Goal: Find specific page/section: Find specific page/section

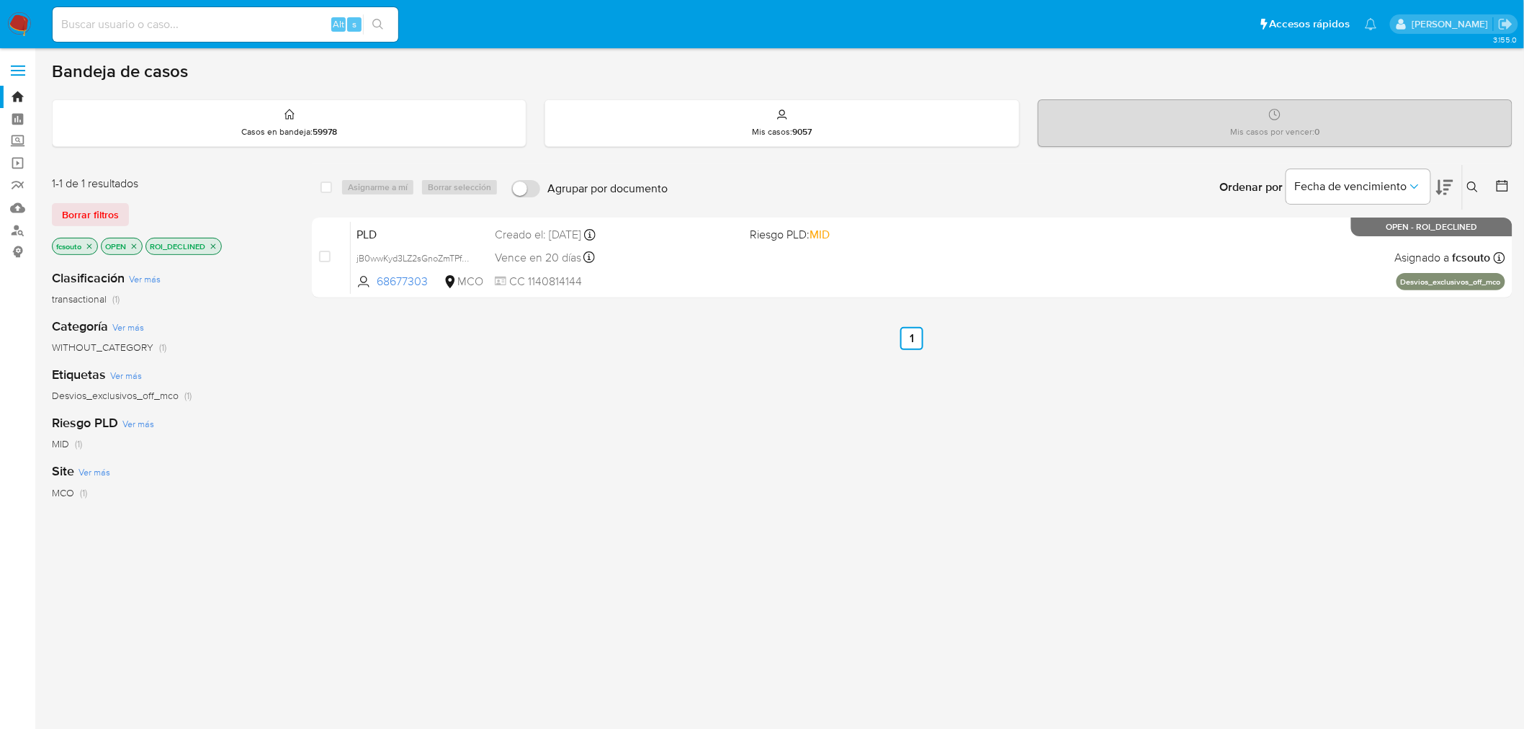
click at [24, 31] on img at bounding box center [19, 24] width 24 height 24
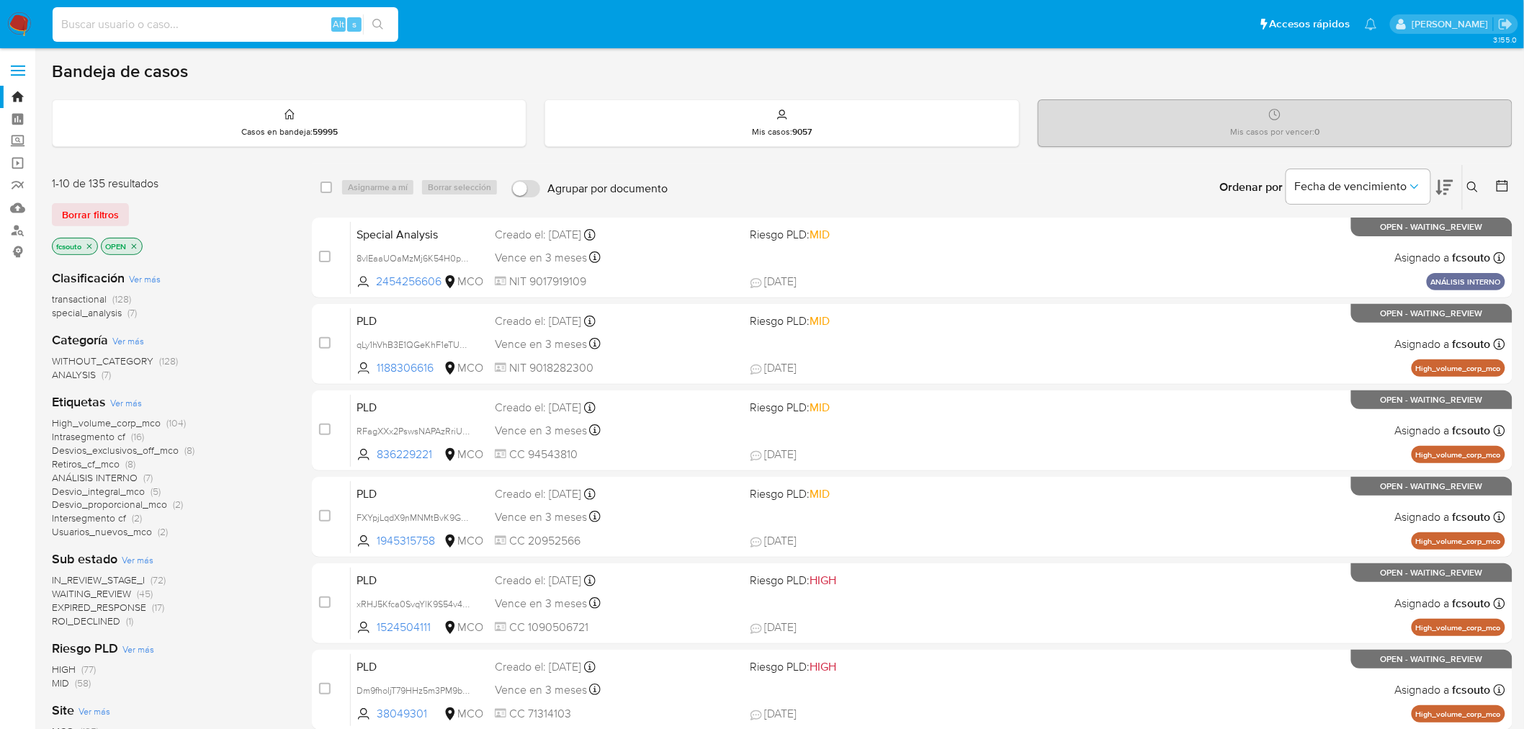
click at [159, 16] on input at bounding box center [226, 24] width 346 height 19
paste input "805240983"
type input "805240983"
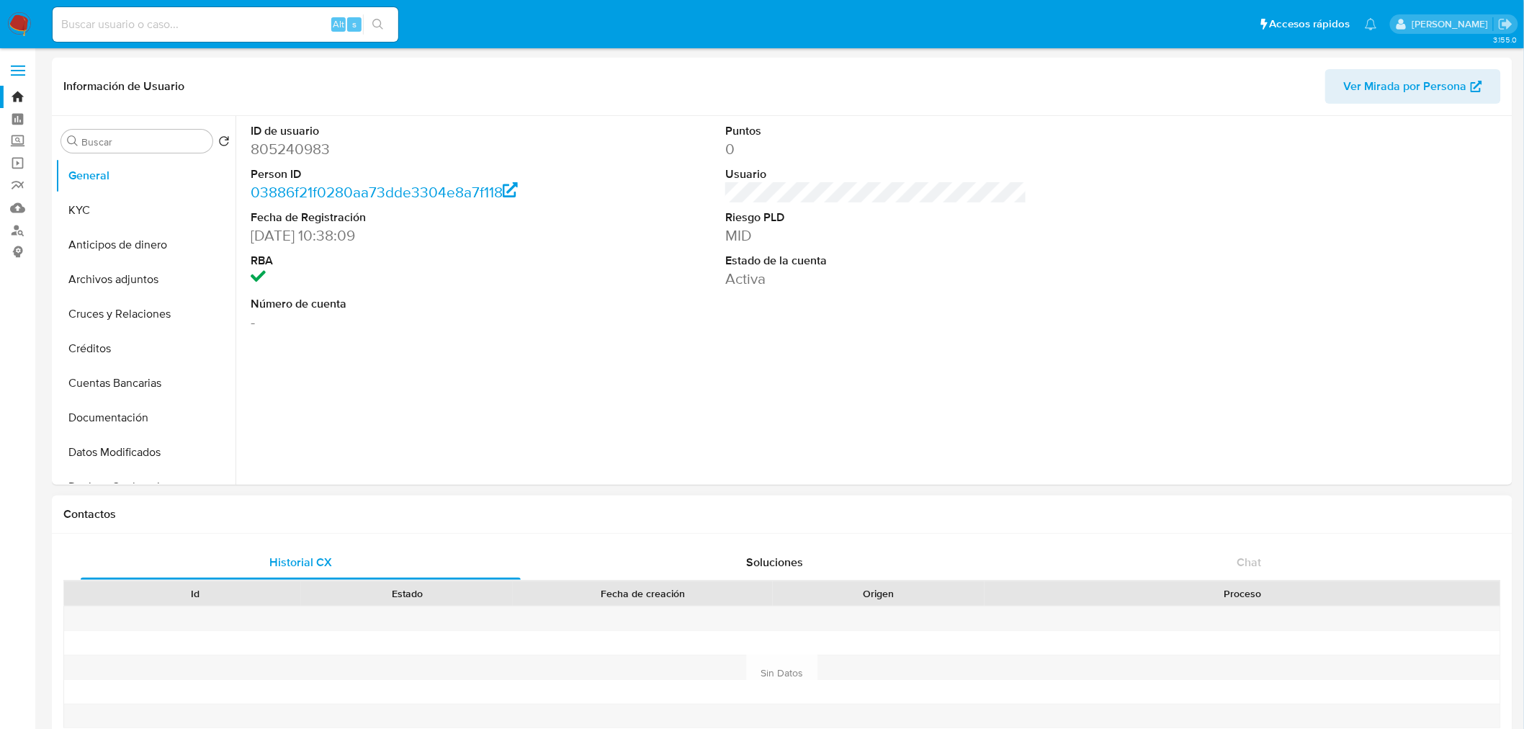
select select "10"
click at [122, 211] on button "KYC" at bounding box center [139, 210] width 169 height 35
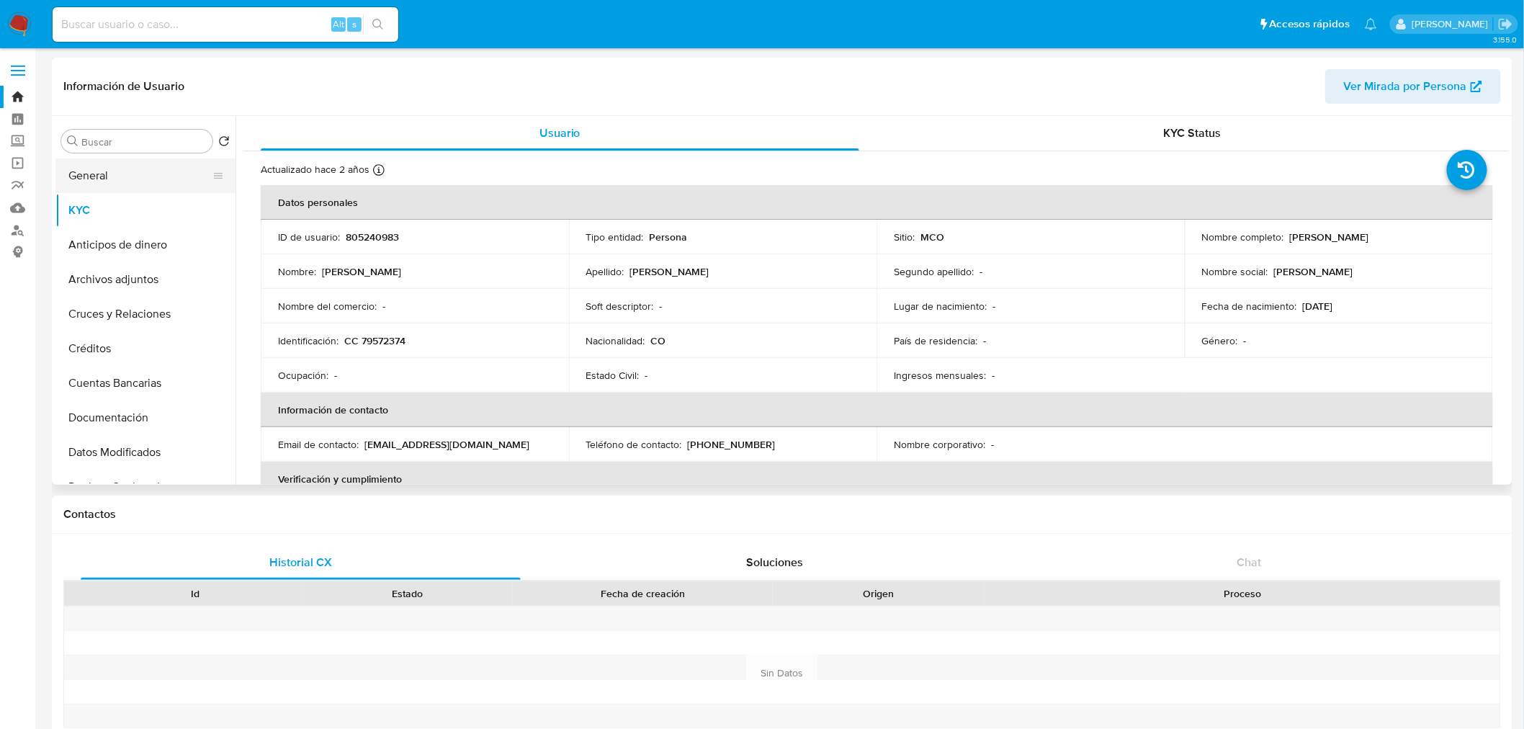
click at [145, 181] on button "General" at bounding box center [139, 175] width 169 height 35
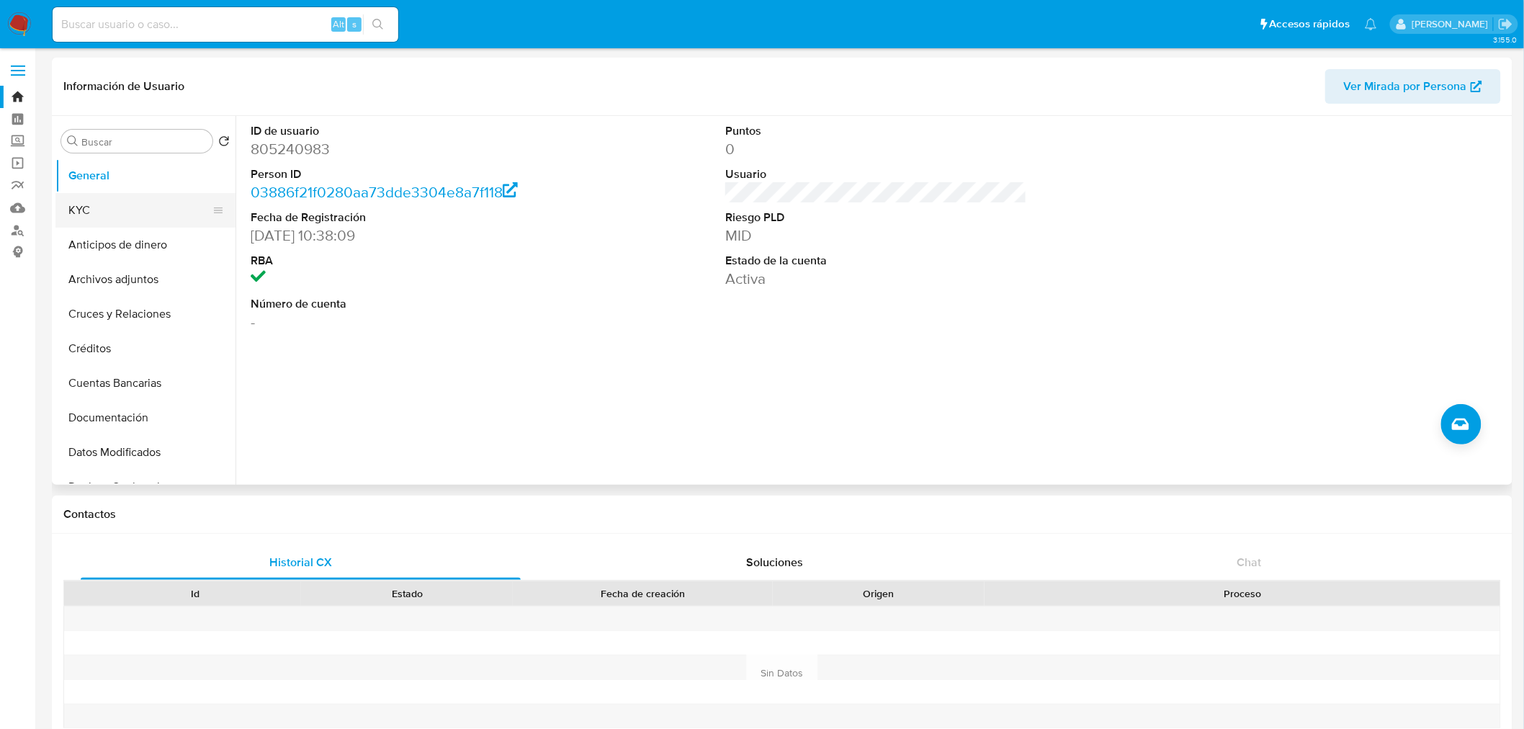
drag, startPoint x: 142, startPoint y: 210, endPoint x: 135, endPoint y: 213, distance: 7.4
click at [137, 213] on button "KYC" at bounding box center [139, 210] width 169 height 35
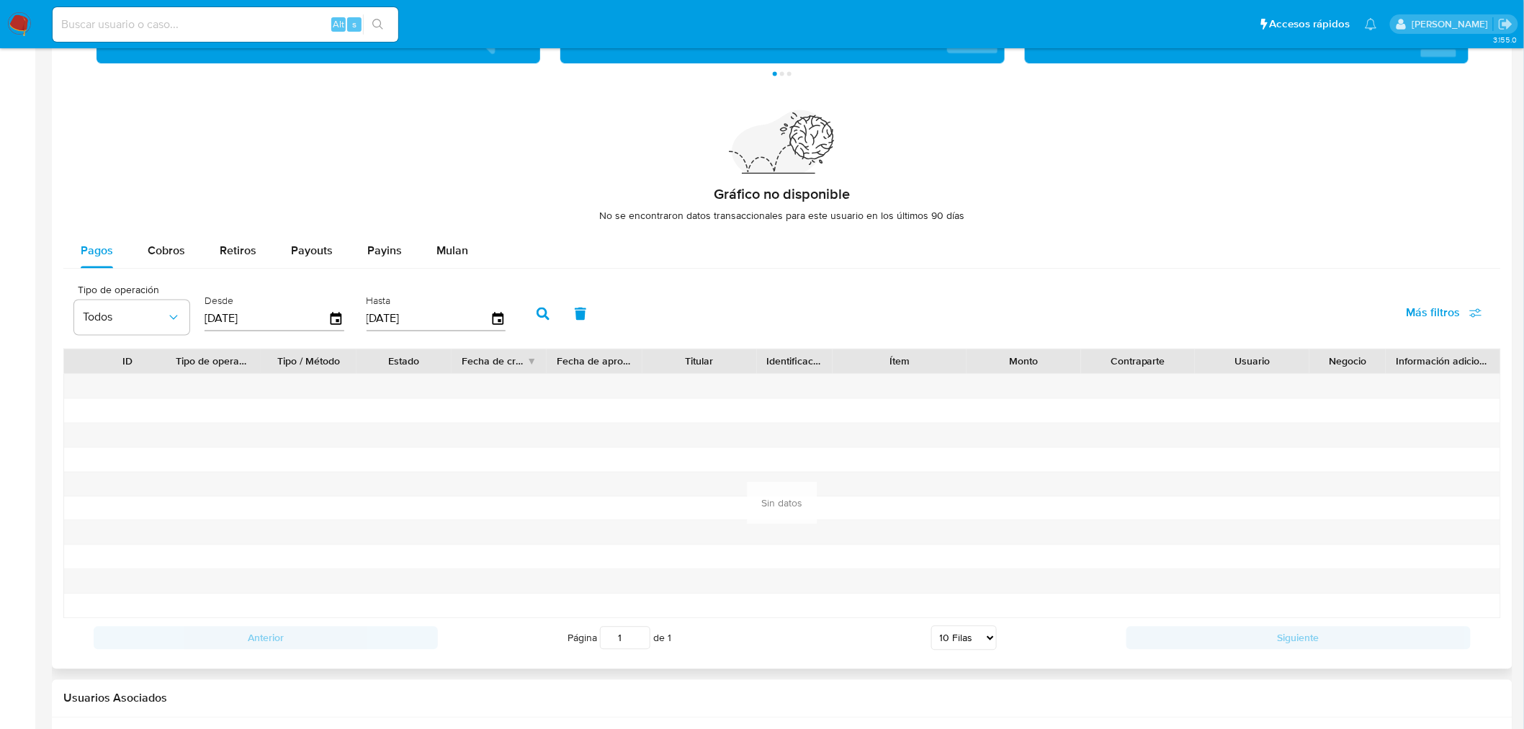
scroll to position [959, 0]
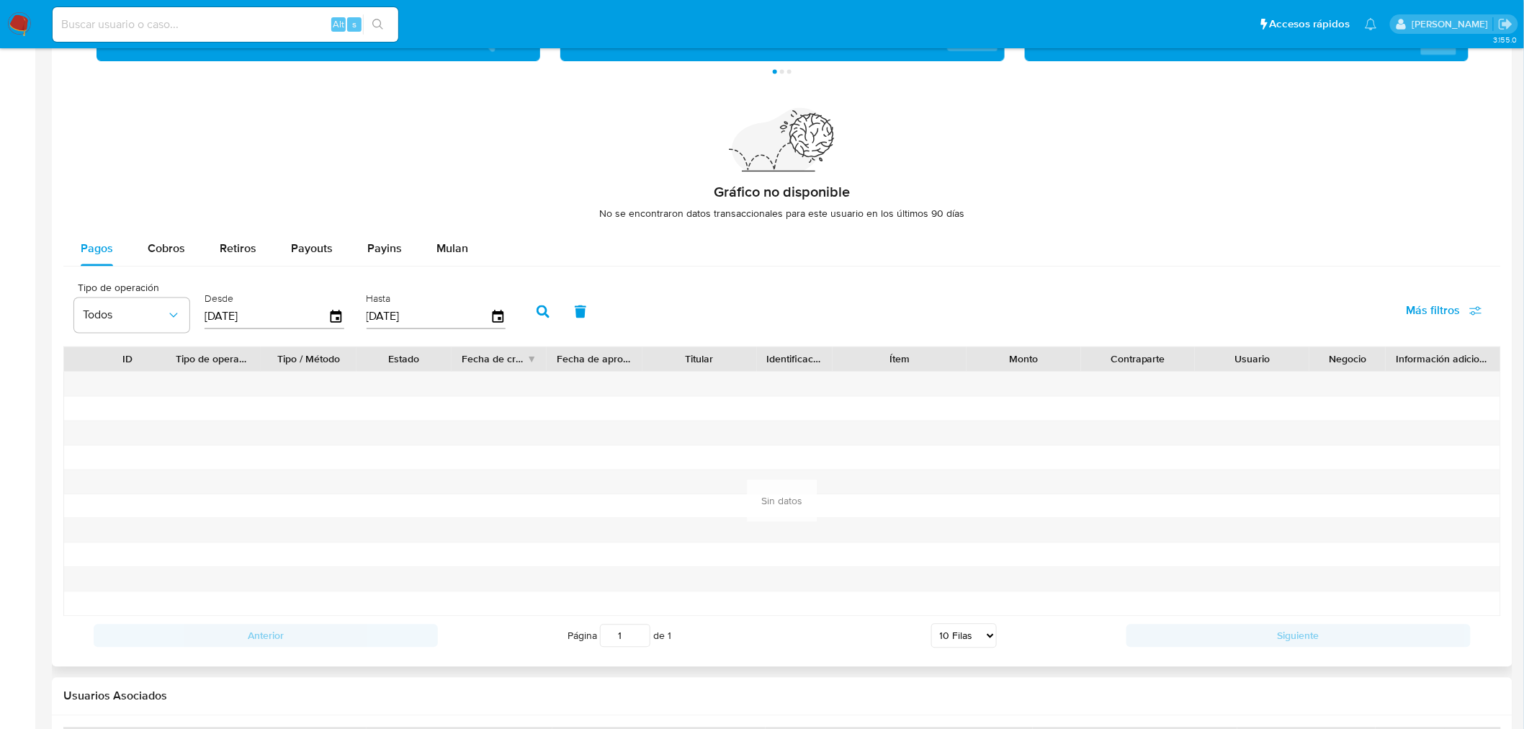
click at [346, 321] on div "Desde 25/05/2025" at bounding box center [276, 311] width 151 height 58
click at [340, 318] on icon "button" at bounding box center [336, 317] width 25 height 25
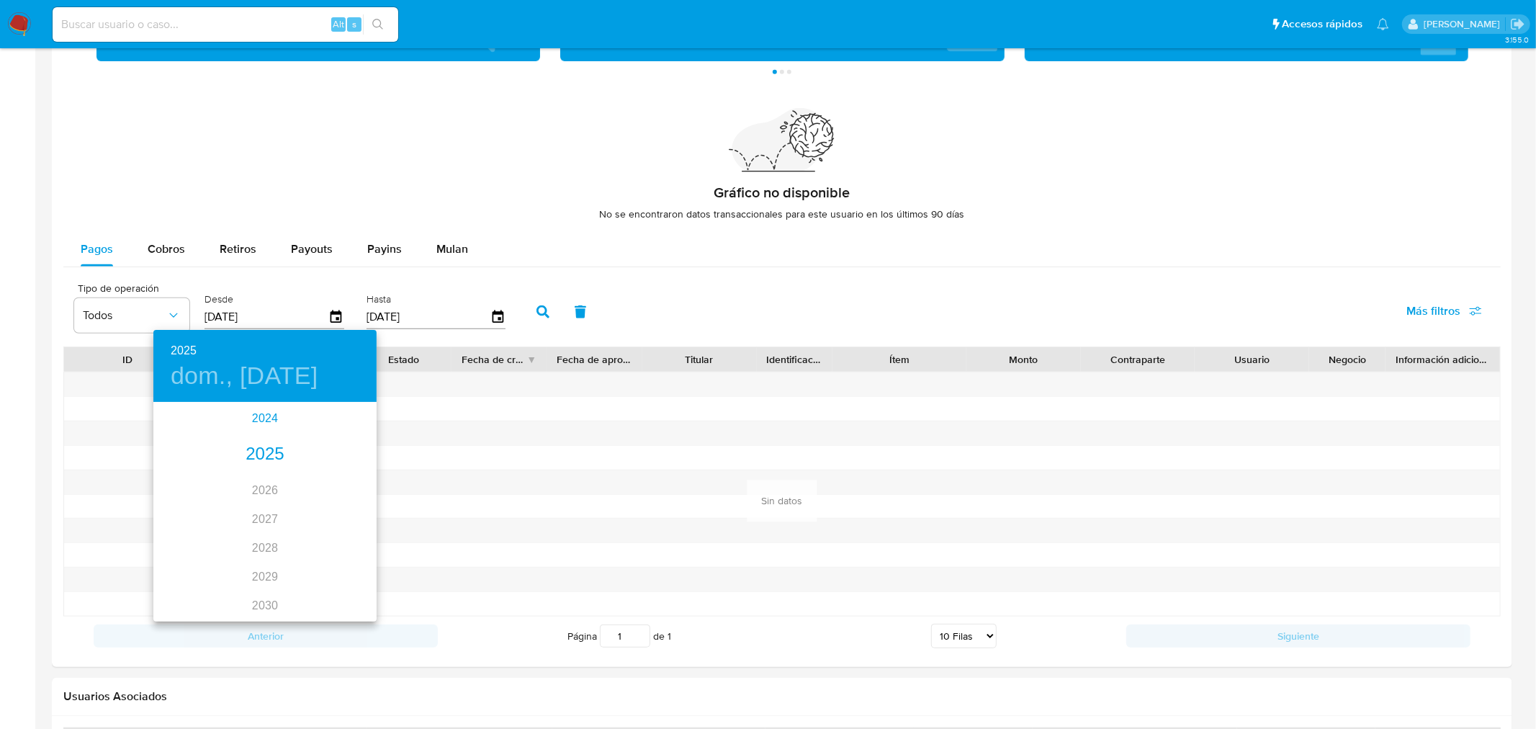
click at [262, 423] on div "2024" at bounding box center [264, 418] width 223 height 29
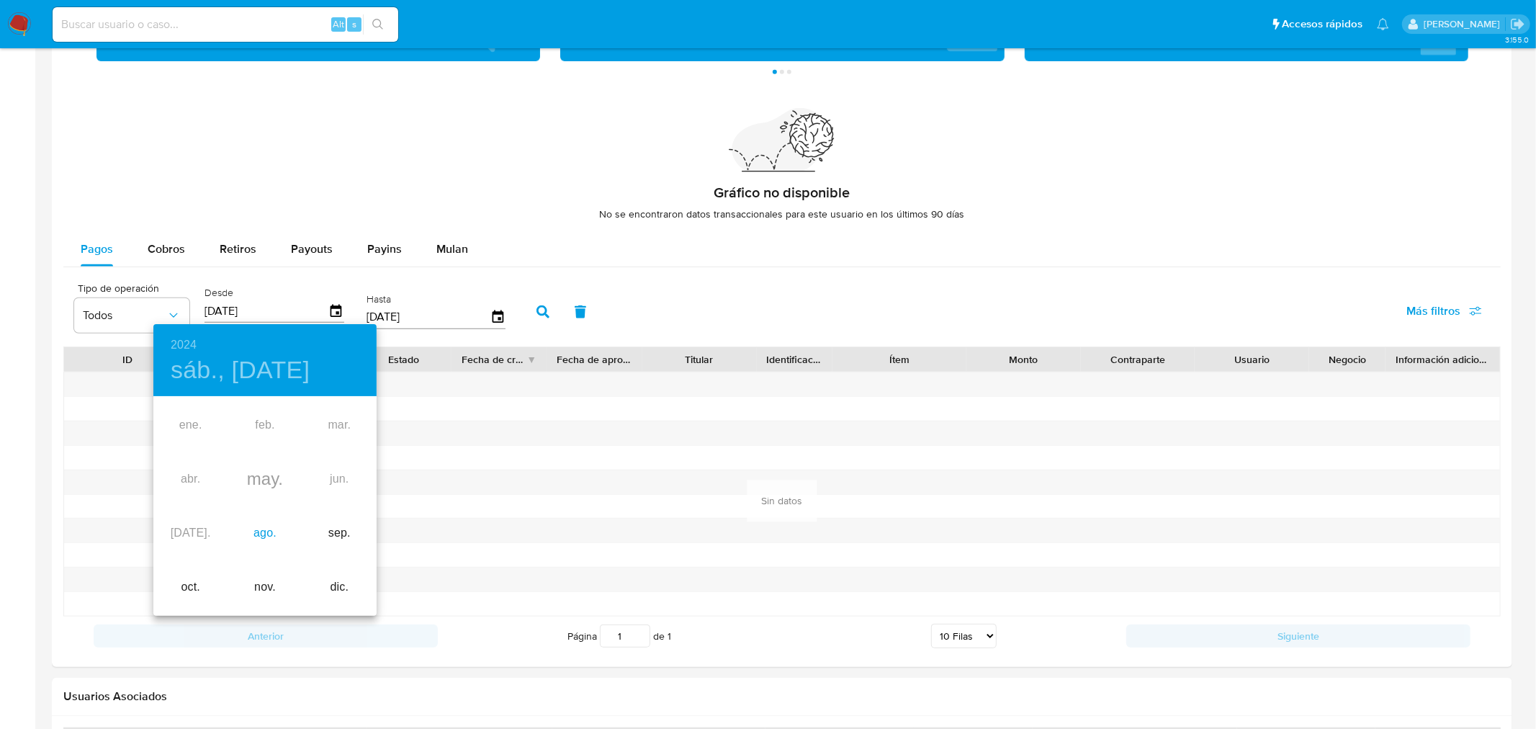
click at [262, 537] on div "ago." at bounding box center [265, 533] width 74 height 54
type input "25/08/2024"
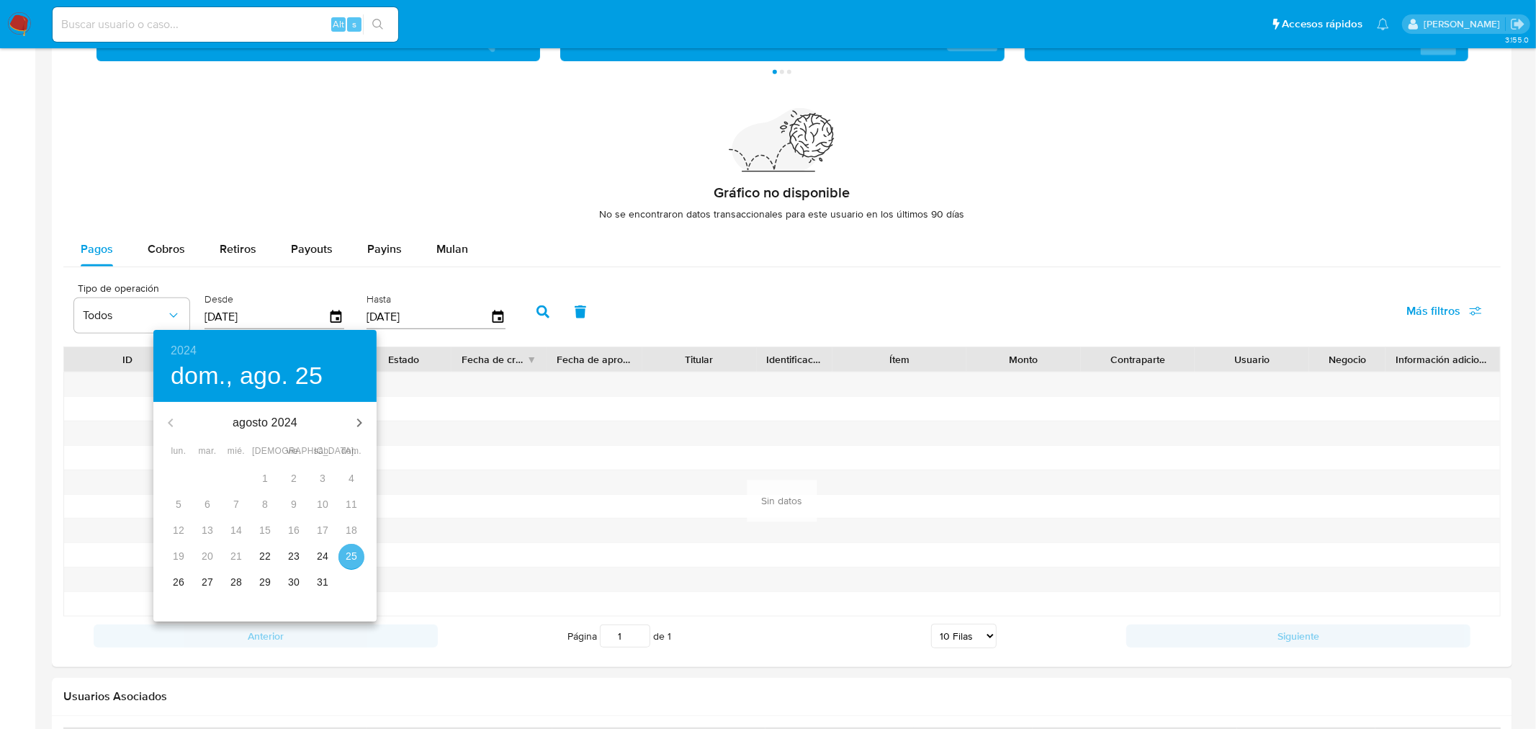
click at [351, 555] on p "25" at bounding box center [352, 556] width 12 height 14
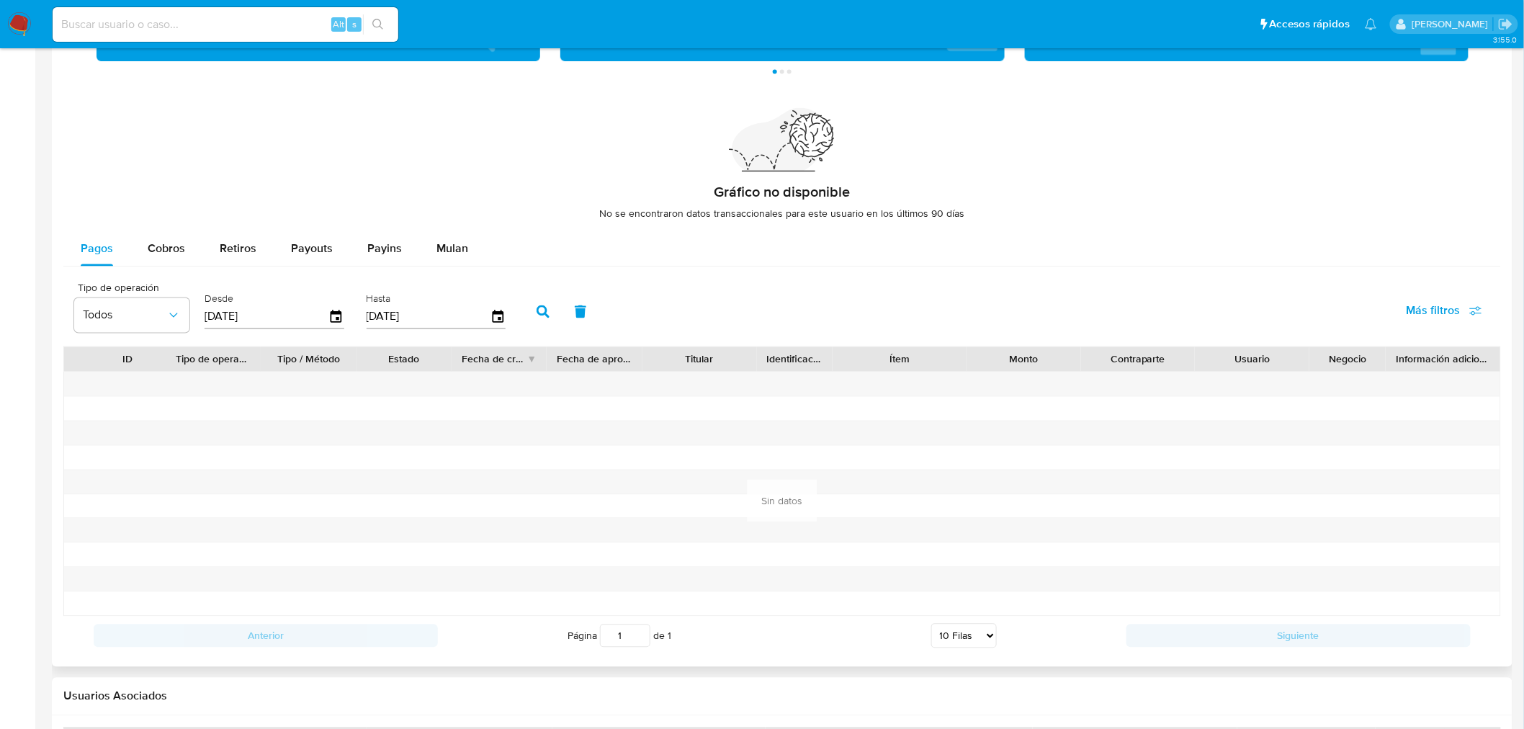
click at [540, 313] on icon "button" at bounding box center [543, 311] width 13 height 13
click at [167, 253] on span "Cobros" at bounding box center [166, 249] width 37 height 17
select select "10"
click at [334, 323] on icon "button" at bounding box center [336, 317] width 25 height 25
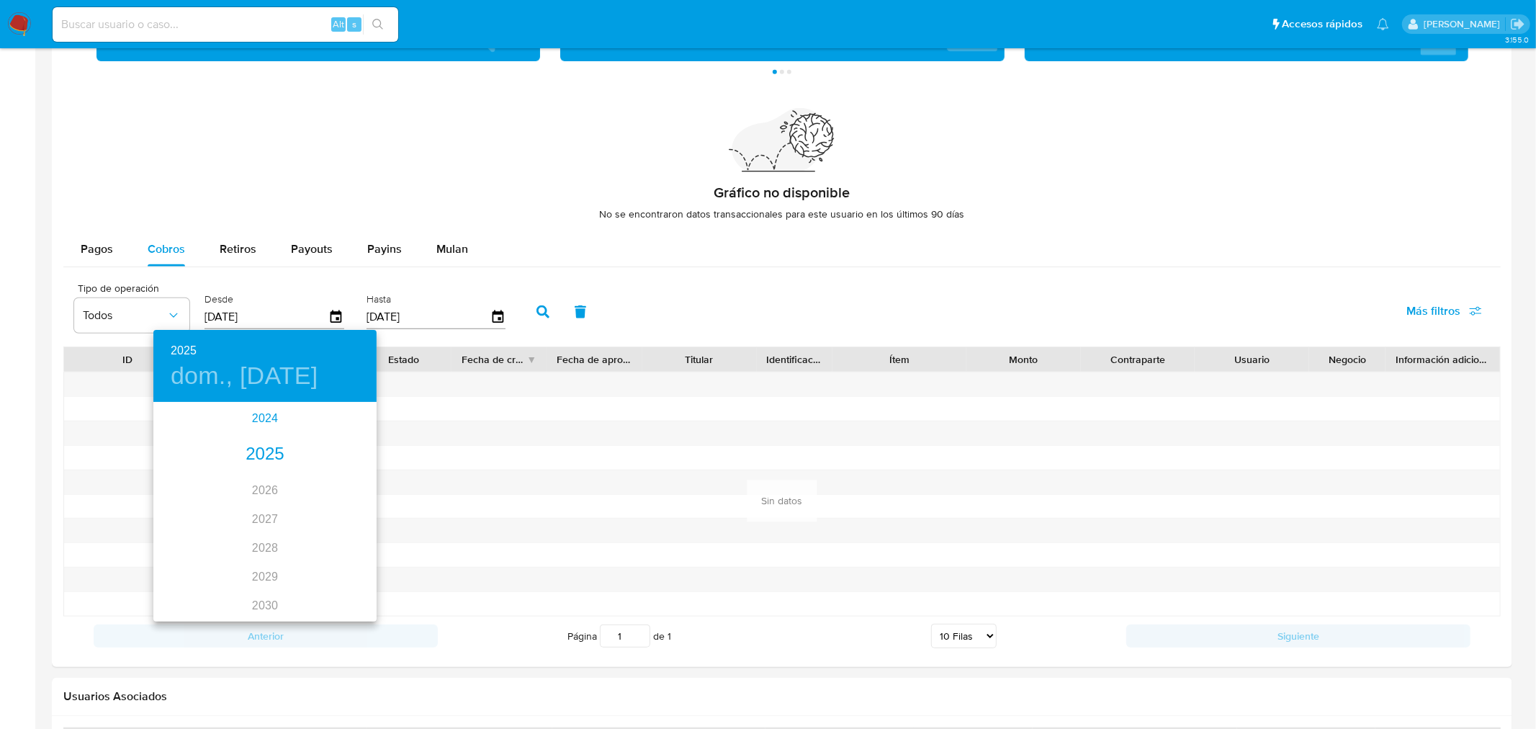
click at [269, 418] on div "2024" at bounding box center [264, 418] width 223 height 29
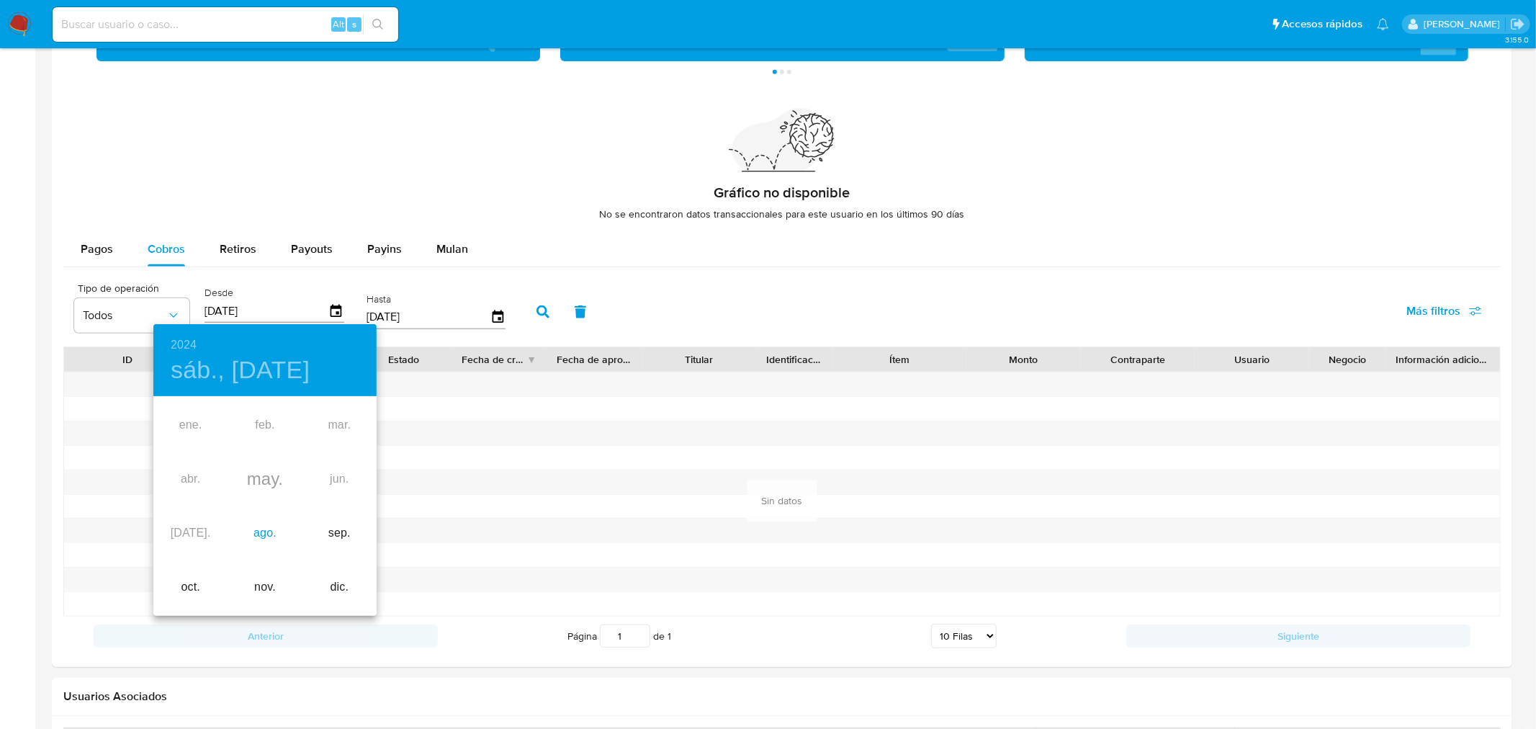
click at [271, 530] on div "ago." at bounding box center [265, 533] width 74 height 54
type input "25/08/2024"
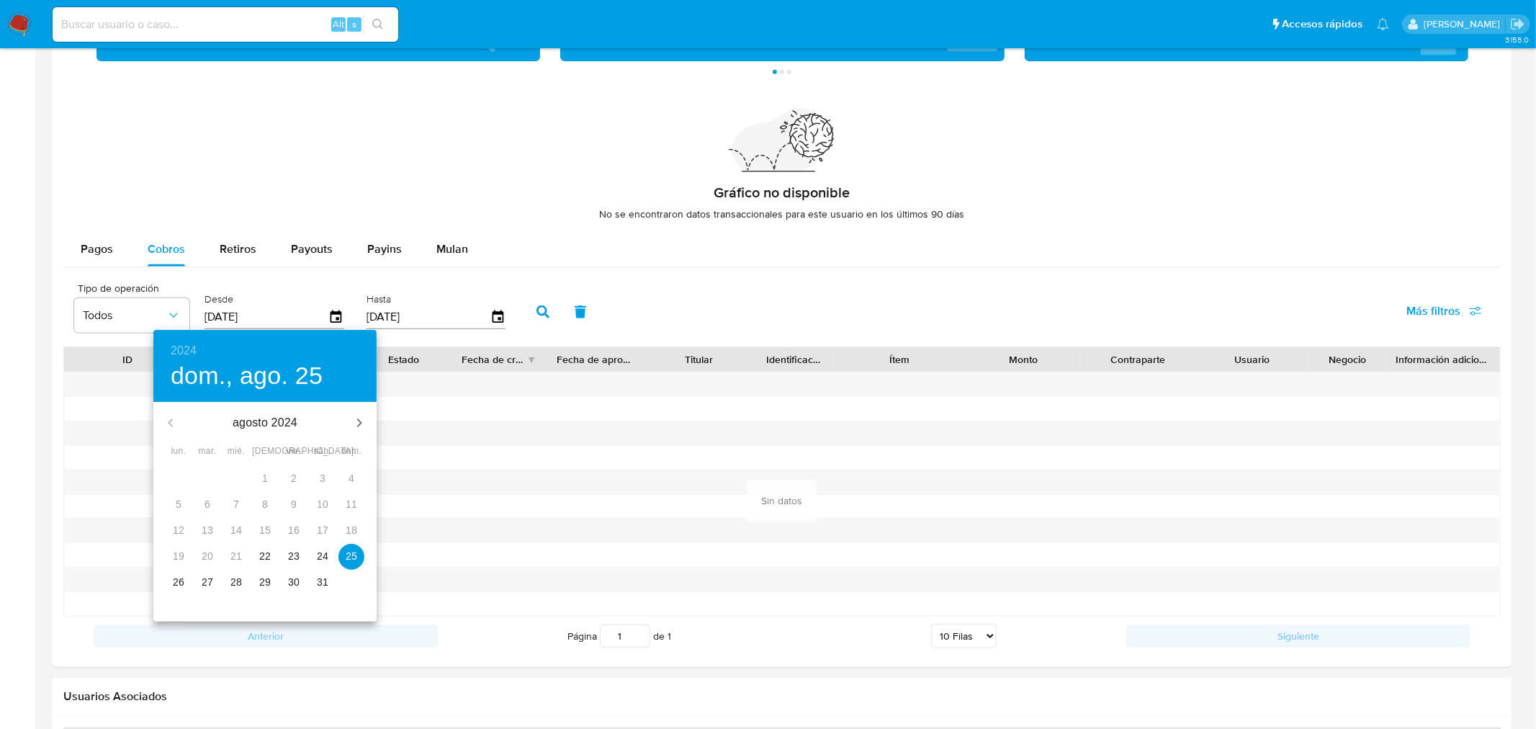
click at [354, 552] on p "25" at bounding box center [352, 556] width 12 height 14
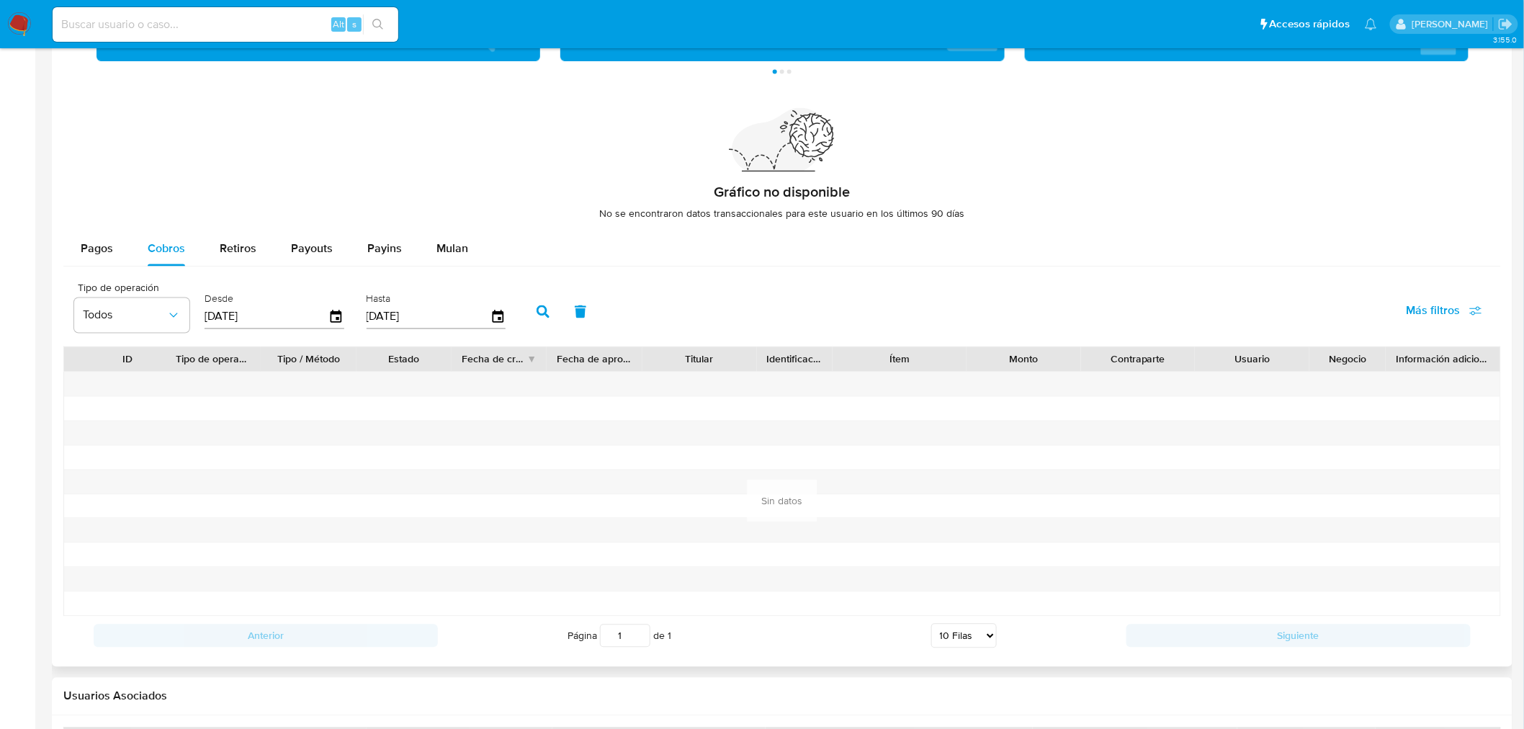
click at [537, 314] on icon "button" at bounding box center [543, 311] width 13 height 13
click at [228, 249] on span "Retiros" at bounding box center [238, 249] width 37 height 17
select select "10"
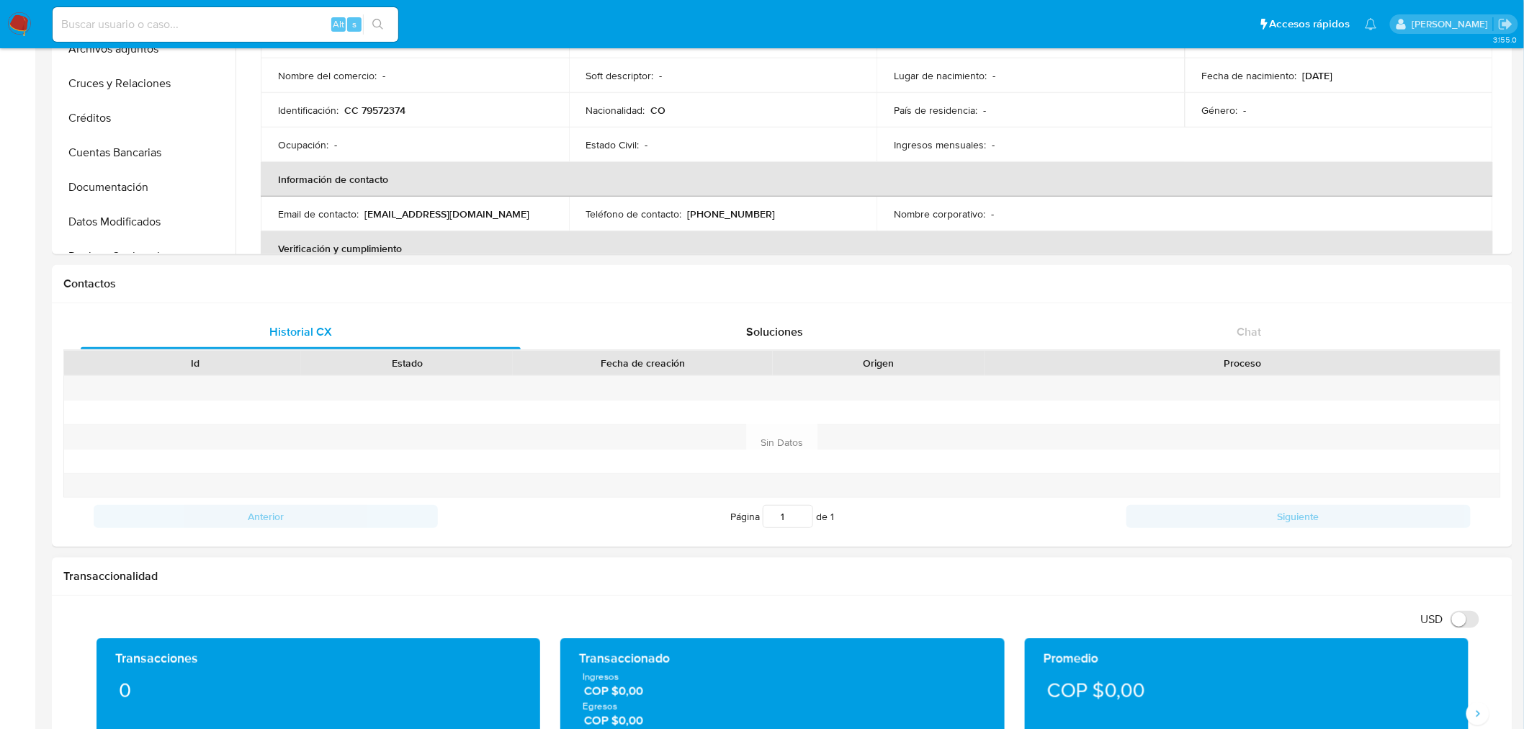
scroll to position [0, 0]
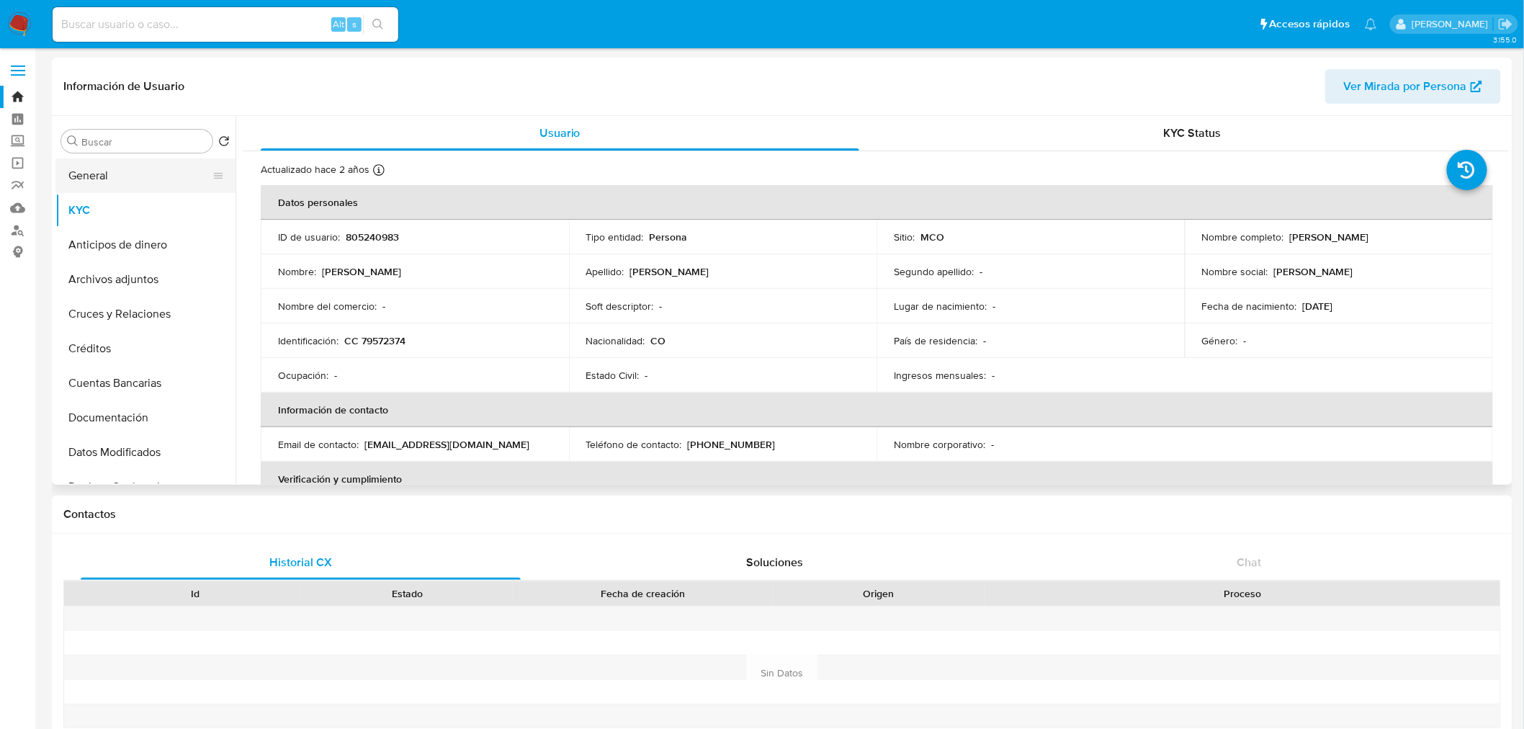
click at [104, 176] on button "General" at bounding box center [139, 175] width 169 height 35
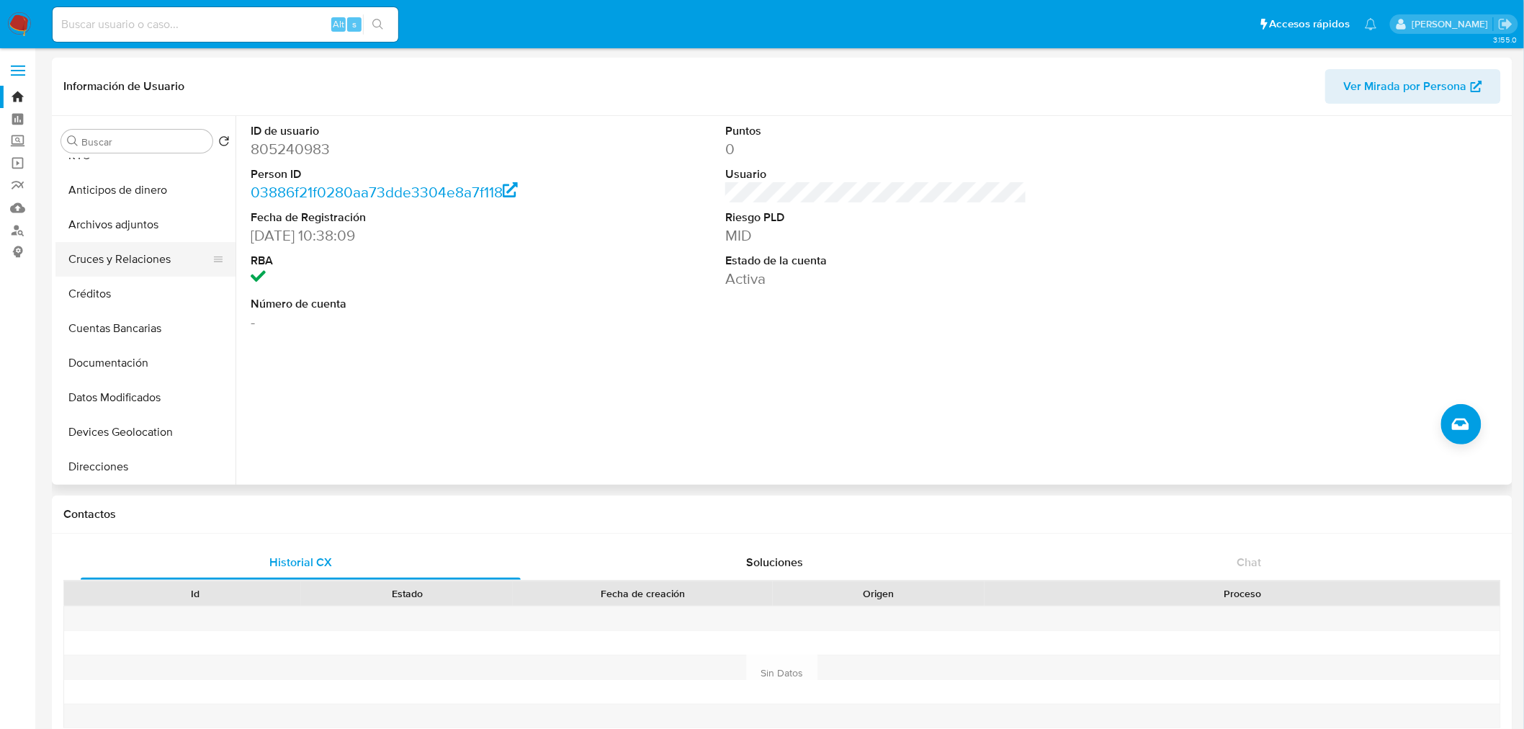
scroll to position [80, 0]
click at [116, 337] on button "Documentación" at bounding box center [139, 337] width 169 height 35
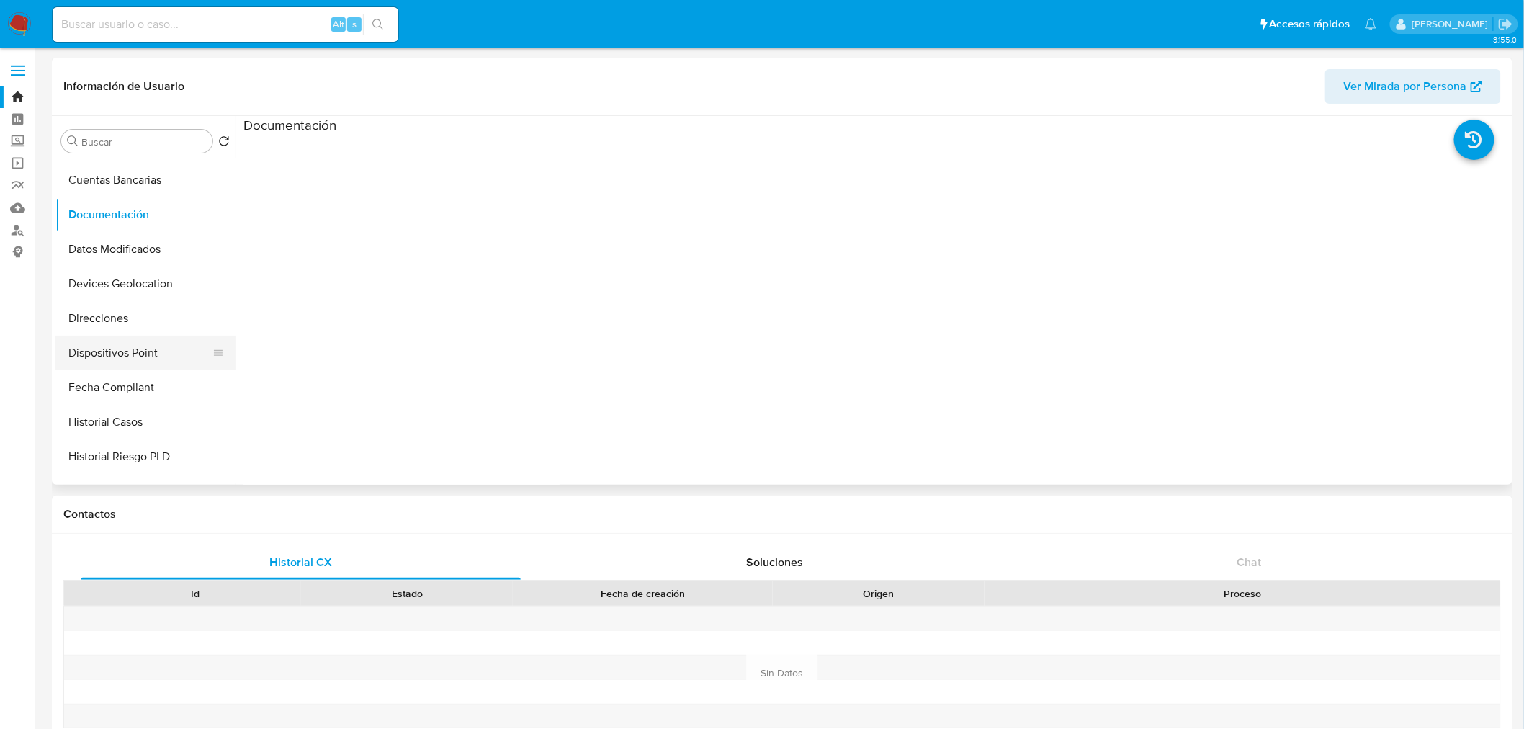
scroll to position [240, 0]
click at [126, 385] on button "Historial Casos" at bounding box center [139, 385] width 169 height 35
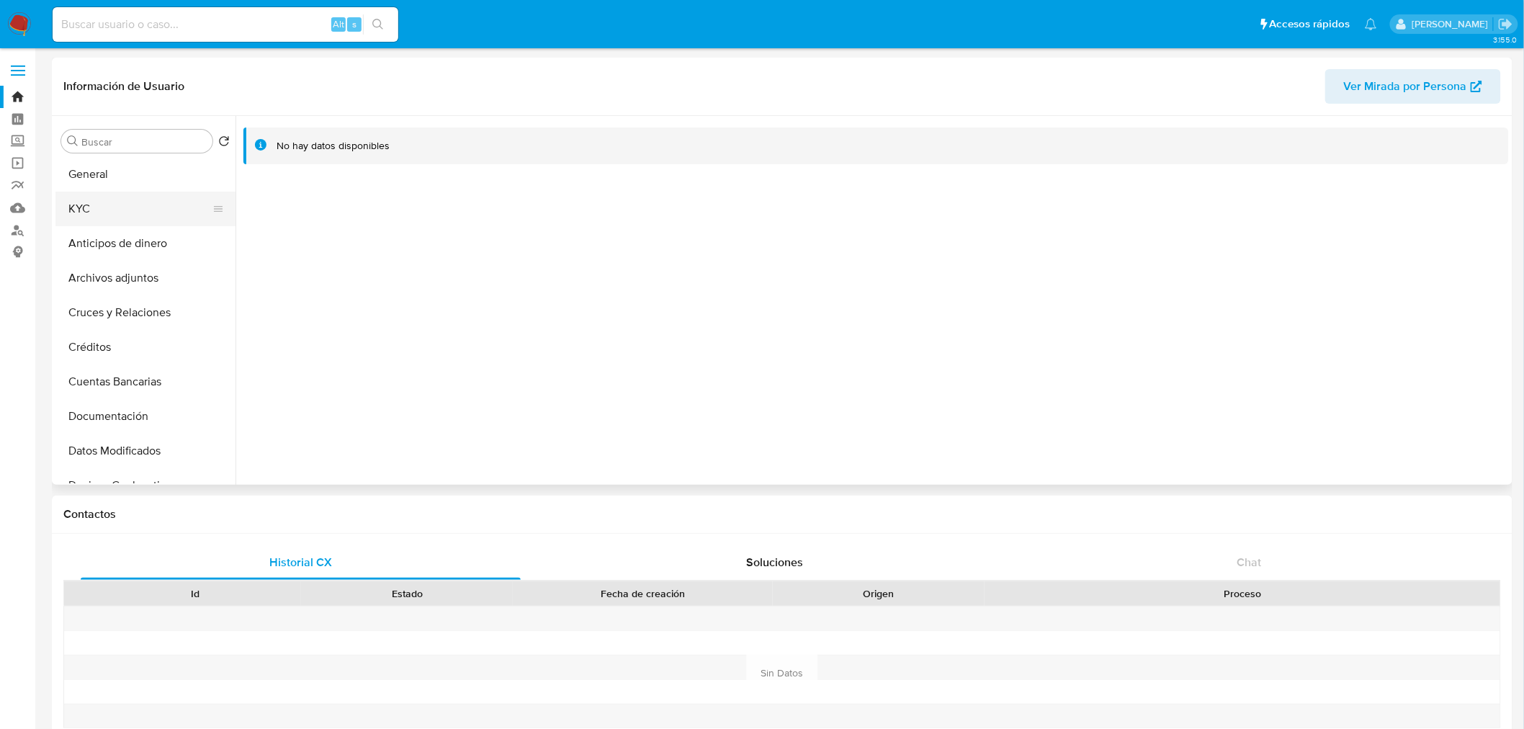
scroll to position [0, 0]
click at [140, 184] on button "General" at bounding box center [139, 175] width 169 height 35
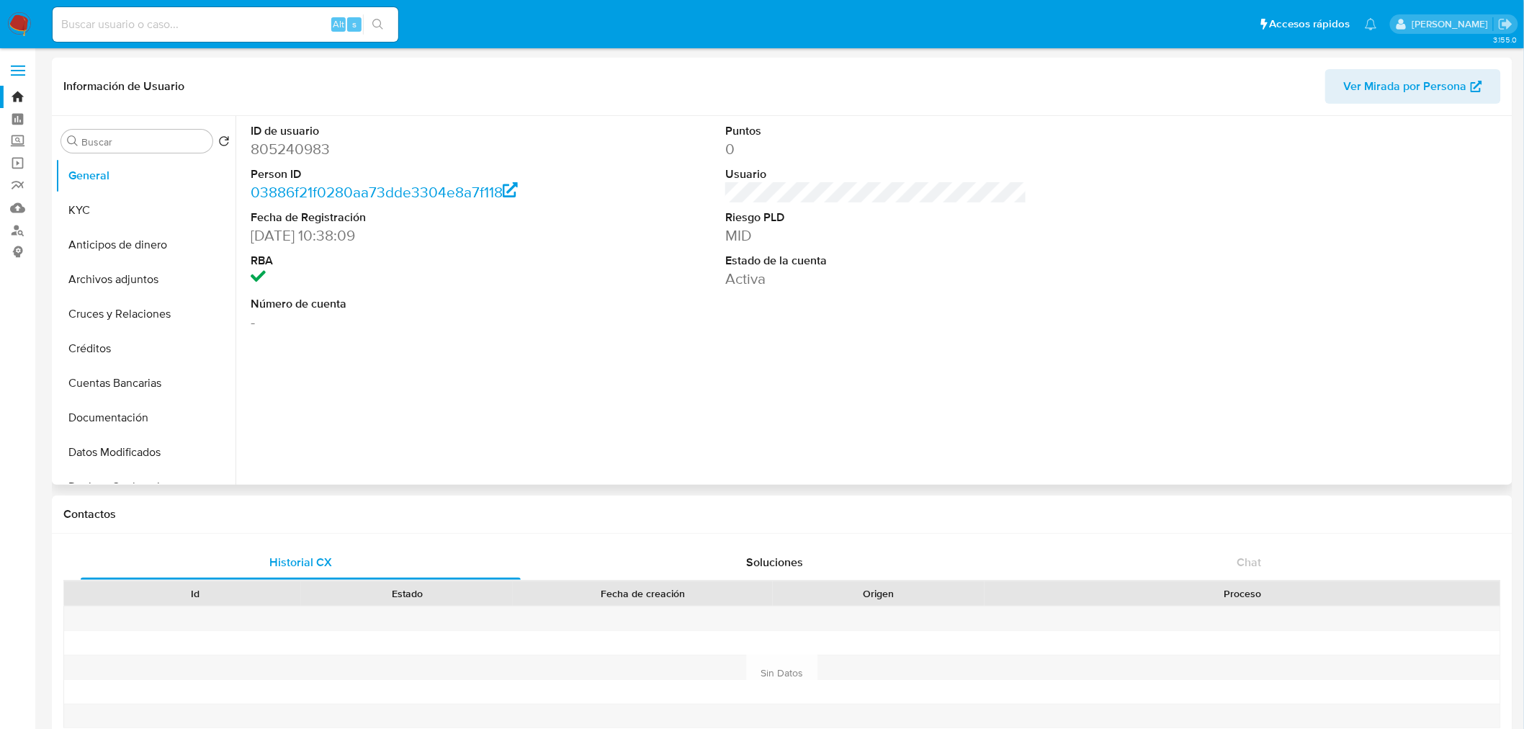
click at [277, 153] on dd "805240983" at bounding box center [402, 149] width 302 height 20
copy dd "805240983"
click at [1197, 234] on div at bounding box center [1351, 227] width 316 height 223
click at [19, 24] on img at bounding box center [19, 24] width 24 height 24
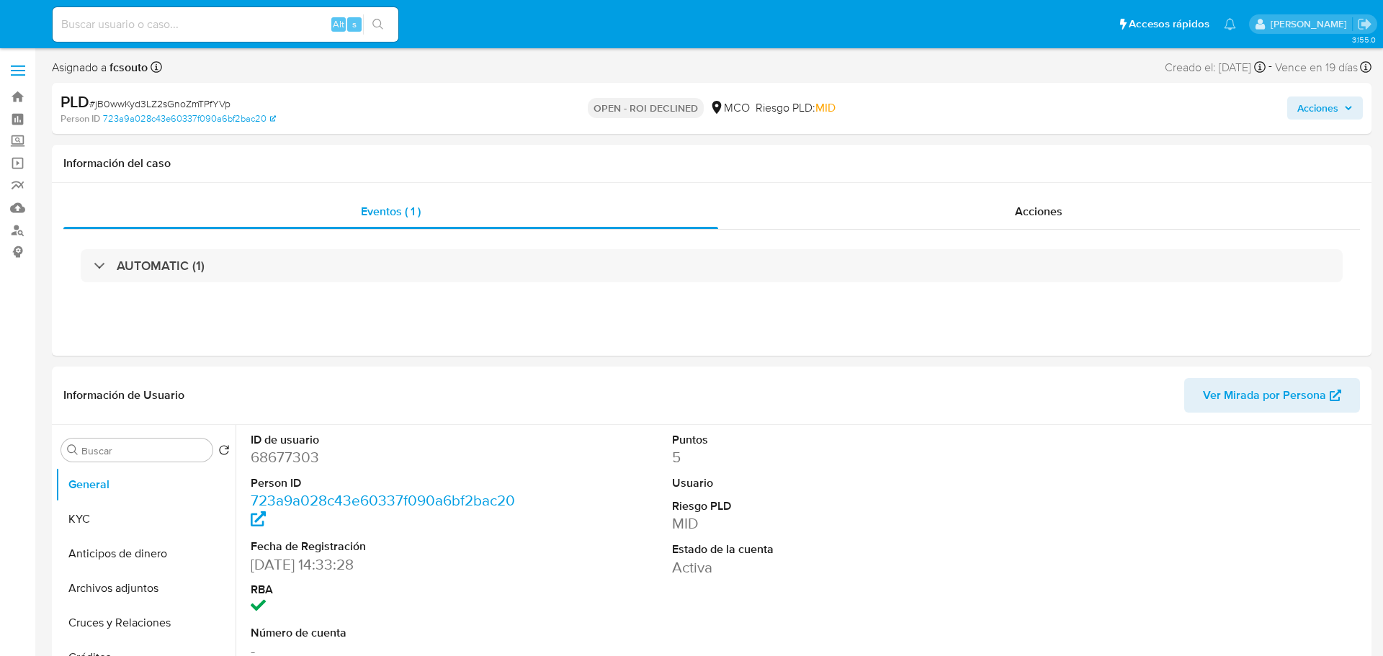
select select "10"
